Goal: Entertainment & Leisure: Browse casually

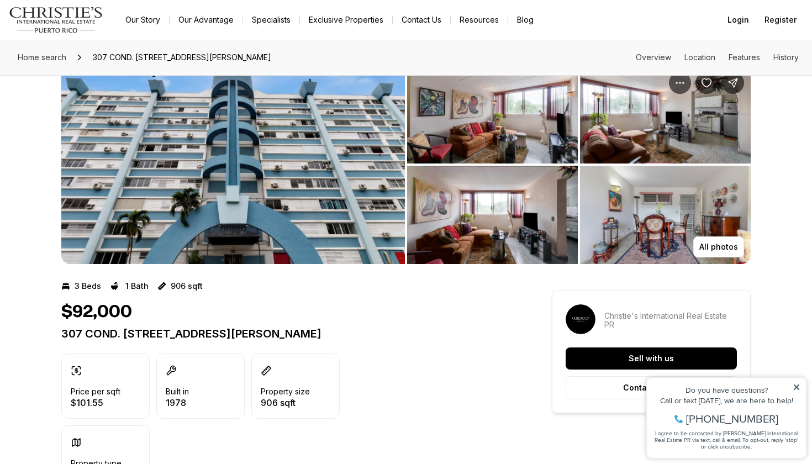
click at [240, 180] on img "View image gallery" at bounding box center [232, 164] width 343 height 199
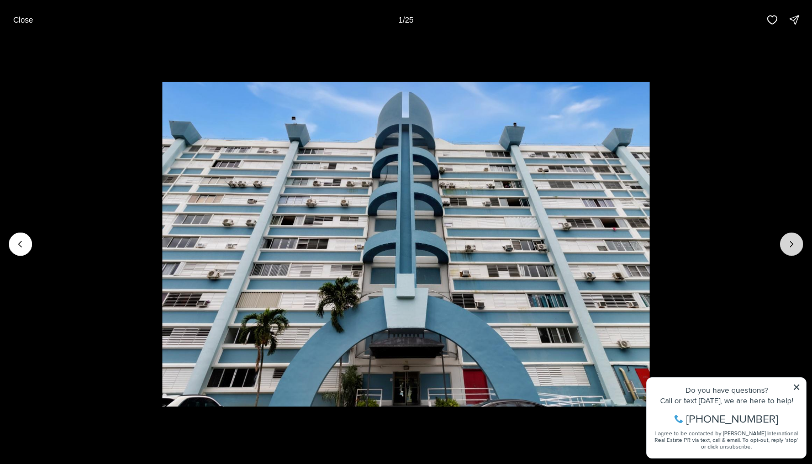
click at [793, 239] on icon "Next slide" at bounding box center [791, 244] width 11 height 11
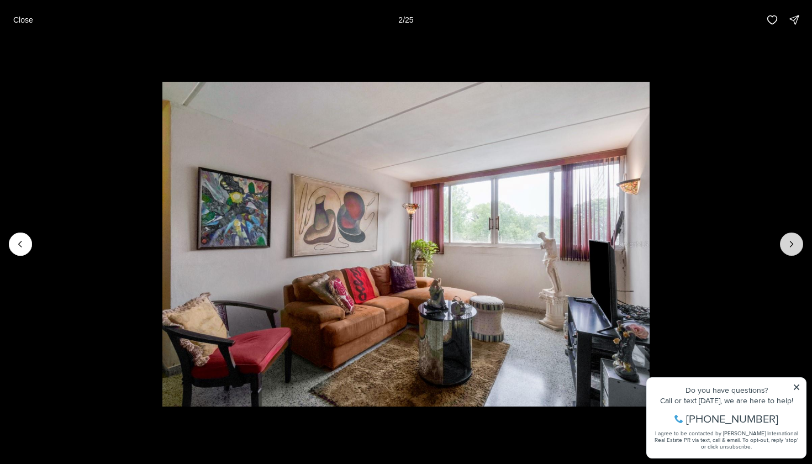
click at [793, 239] on icon "Next slide" at bounding box center [791, 244] width 11 height 11
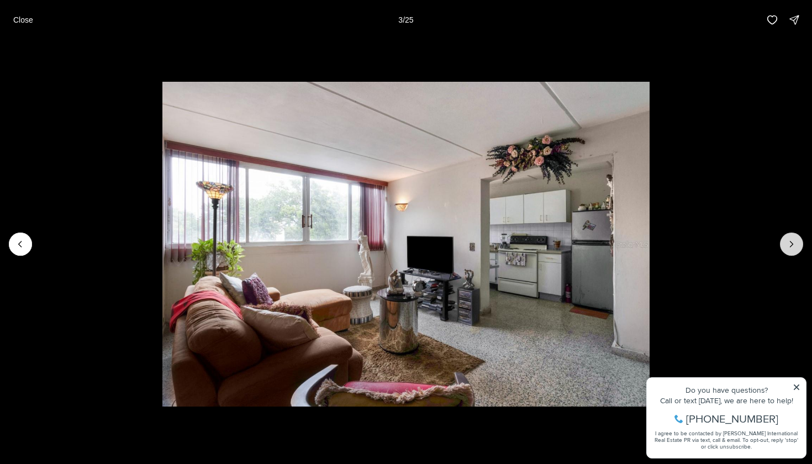
click at [793, 239] on icon "Next slide" at bounding box center [791, 244] width 11 height 11
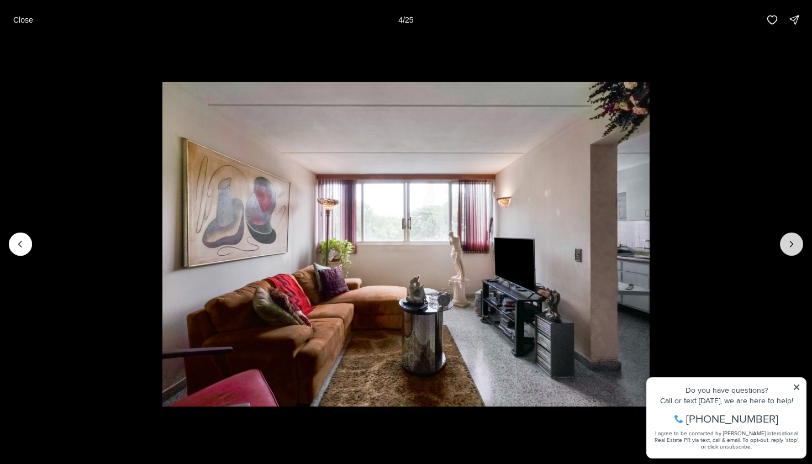
click at [793, 239] on icon "Next slide" at bounding box center [791, 244] width 11 height 11
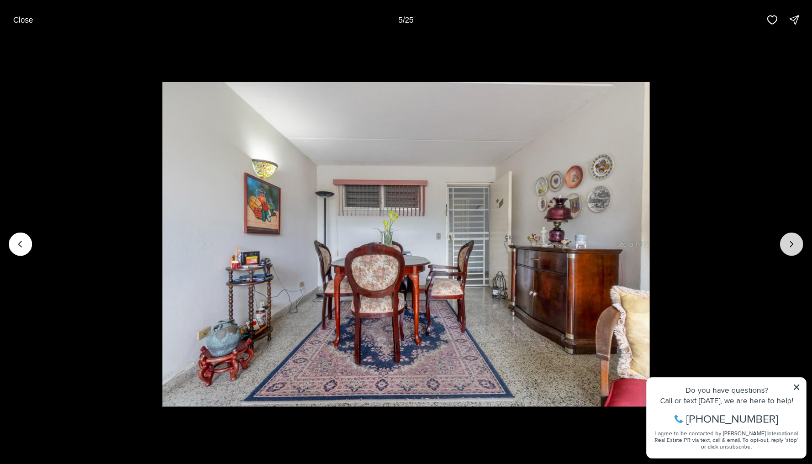
click at [793, 239] on icon "Next slide" at bounding box center [791, 244] width 11 height 11
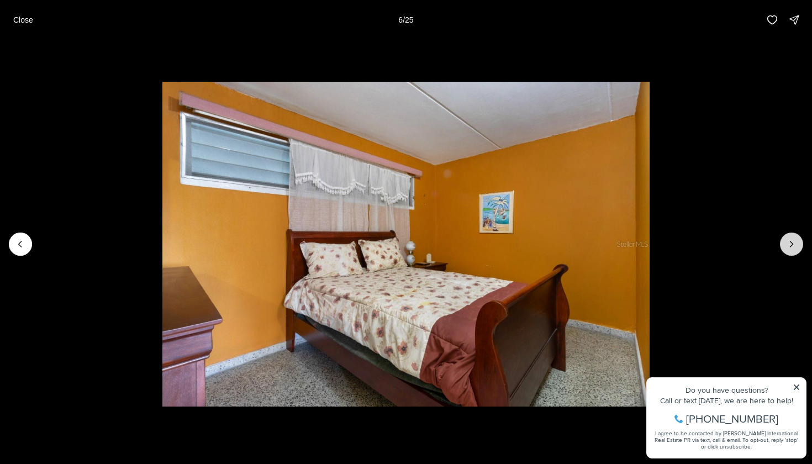
click at [793, 239] on icon "Next slide" at bounding box center [791, 244] width 11 height 11
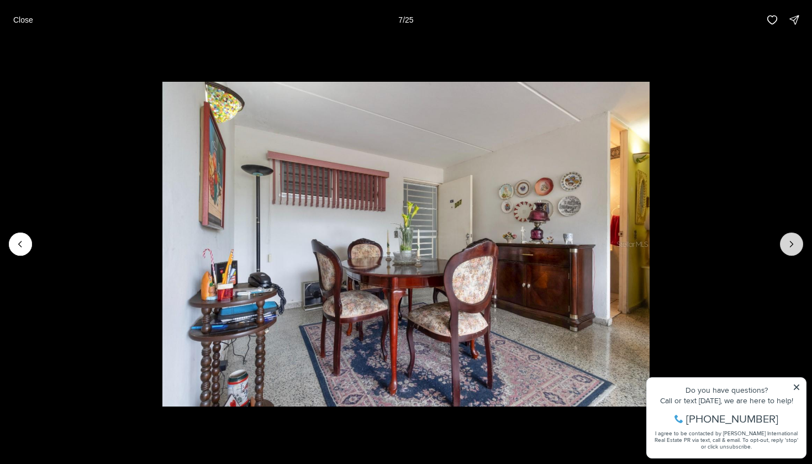
click at [793, 239] on icon "Next slide" at bounding box center [791, 244] width 11 height 11
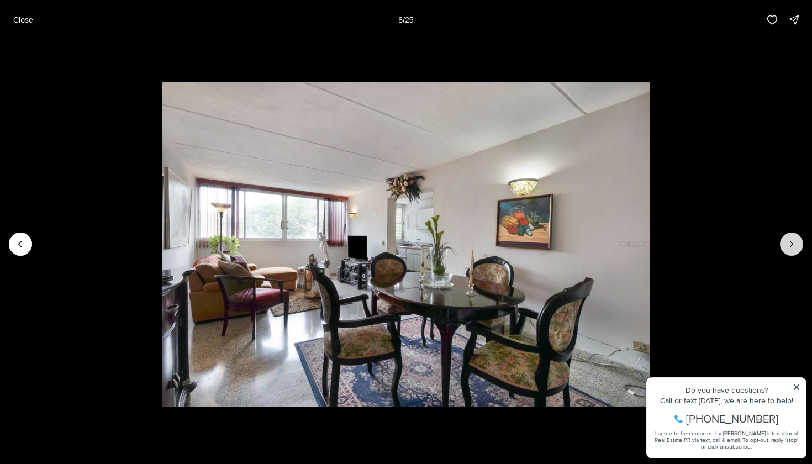
click at [793, 239] on icon "Next slide" at bounding box center [791, 244] width 11 height 11
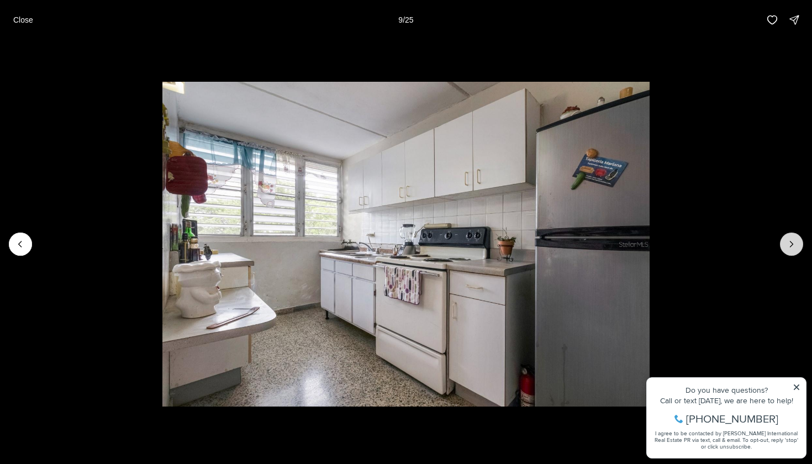
click at [793, 239] on icon "Next slide" at bounding box center [791, 244] width 11 height 11
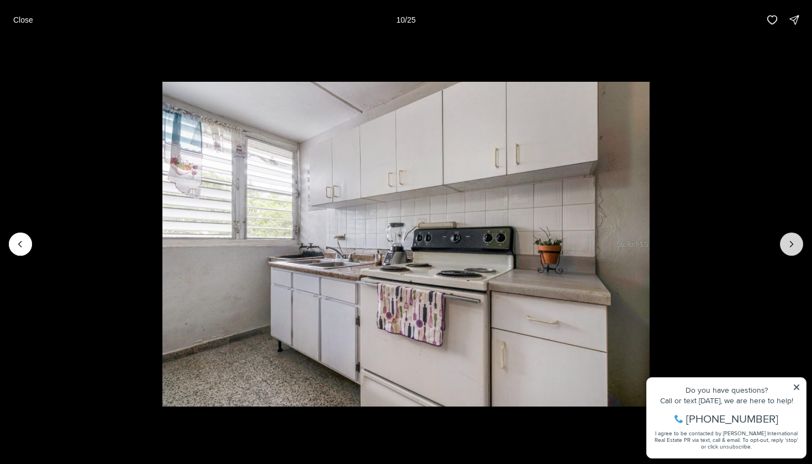
click at [793, 239] on icon "Next slide" at bounding box center [791, 244] width 11 height 11
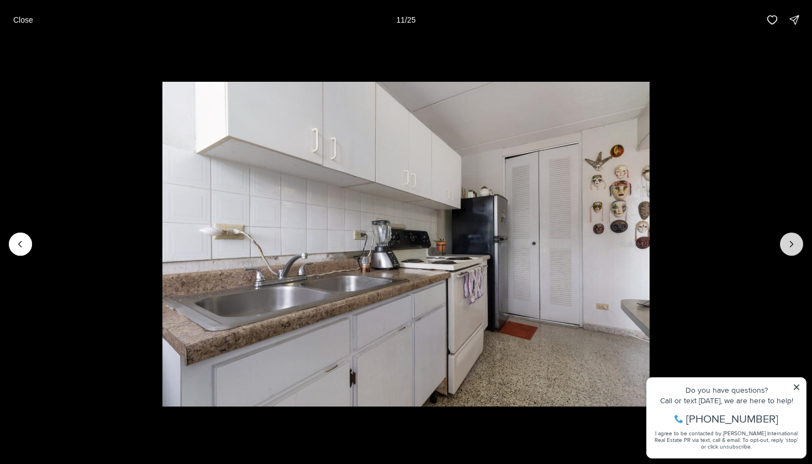
click at [793, 239] on icon "Next slide" at bounding box center [791, 244] width 11 height 11
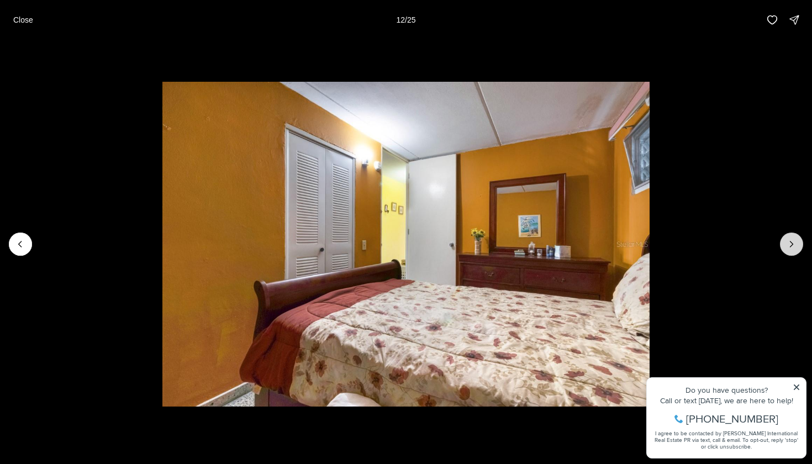
click at [793, 239] on icon "Next slide" at bounding box center [791, 244] width 11 height 11
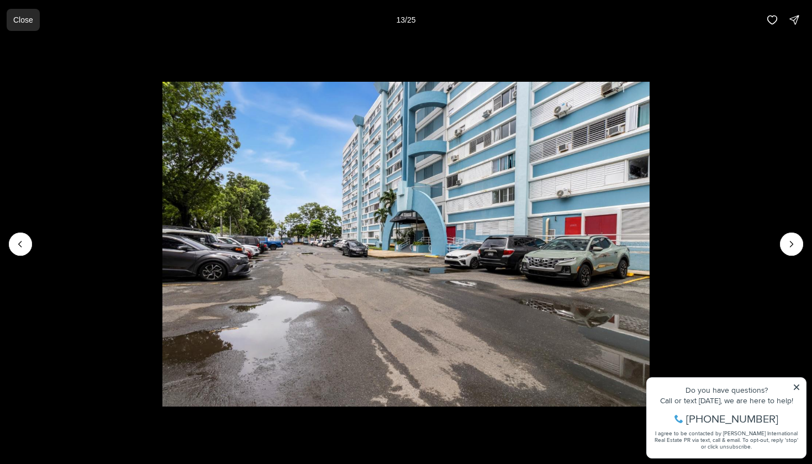
click at [30, 22] on p "Close" at bounding box center [23, 19] width 20 height 9
